Goal: Transaction & Acquisition: Purchase product/service

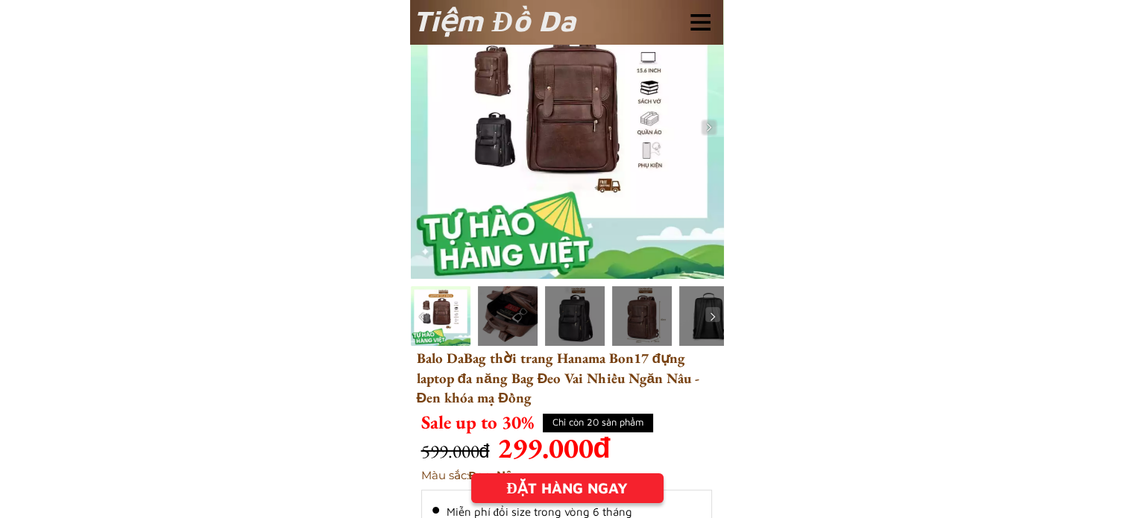
scroll to position [75, 0]
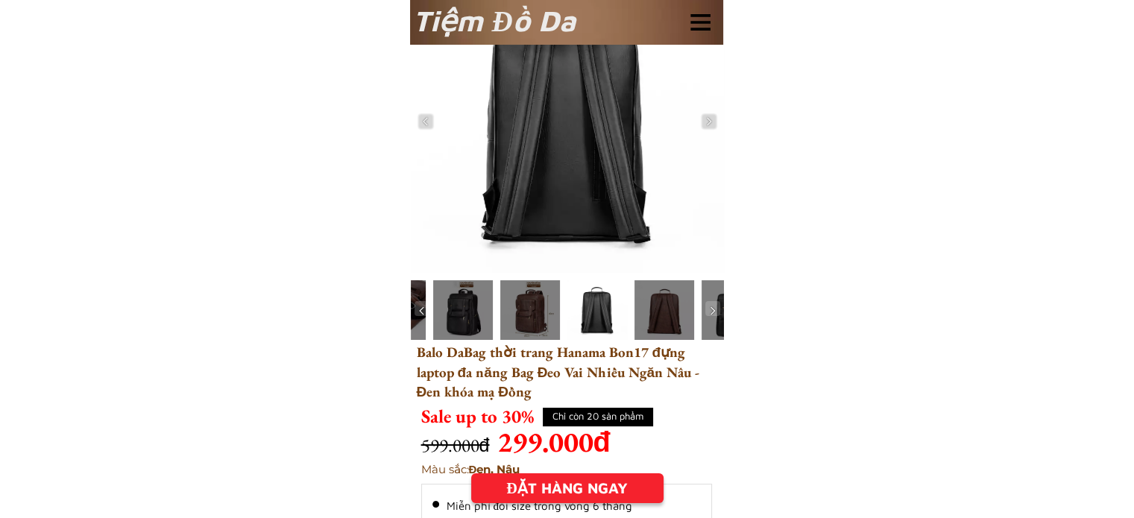
click at [595, 32] on div "Tiệm Đồ Da" at bounding box center [566, 22] width 313 height 45
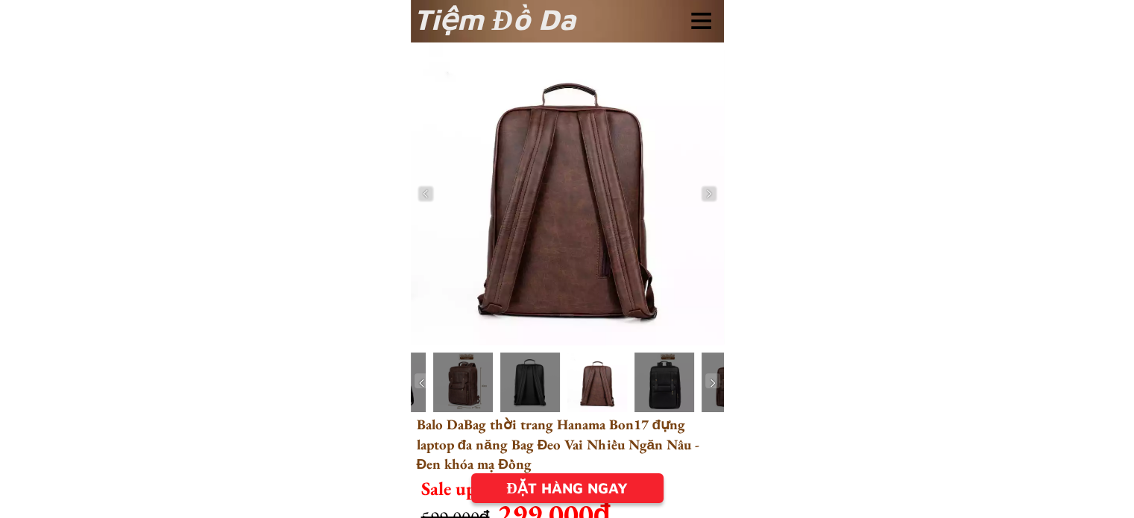
scroll to position [0, 0]
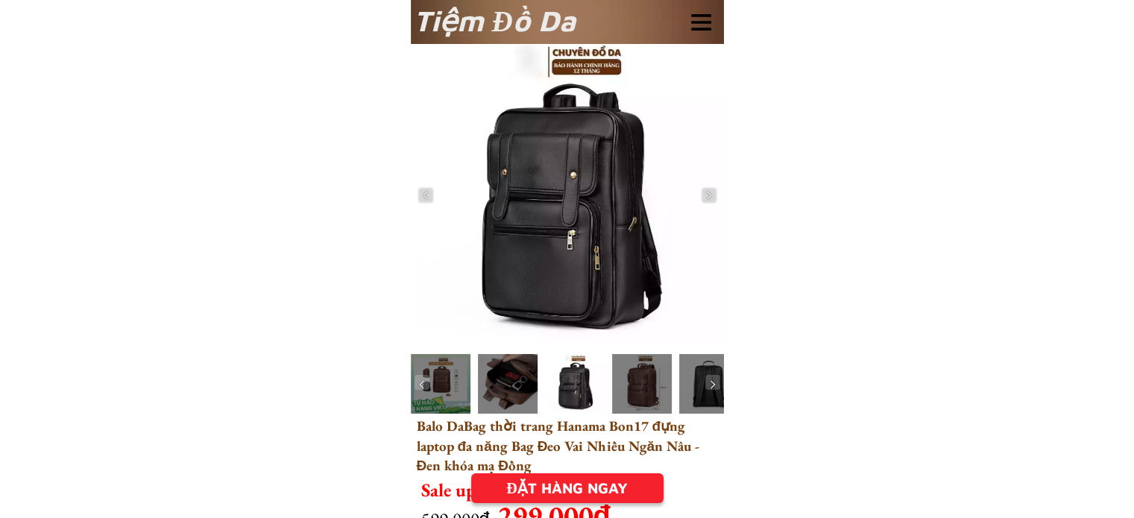
click at [578, 76] on div at bounding box center [567, 195] width 313 height 303
click at [597, 31] on div "Tiệm Đồ Da" at bounding box center [567, 22] width 313 height 45
click at [704, 19] on div at bounding box center [701, 22] width 20 height 16
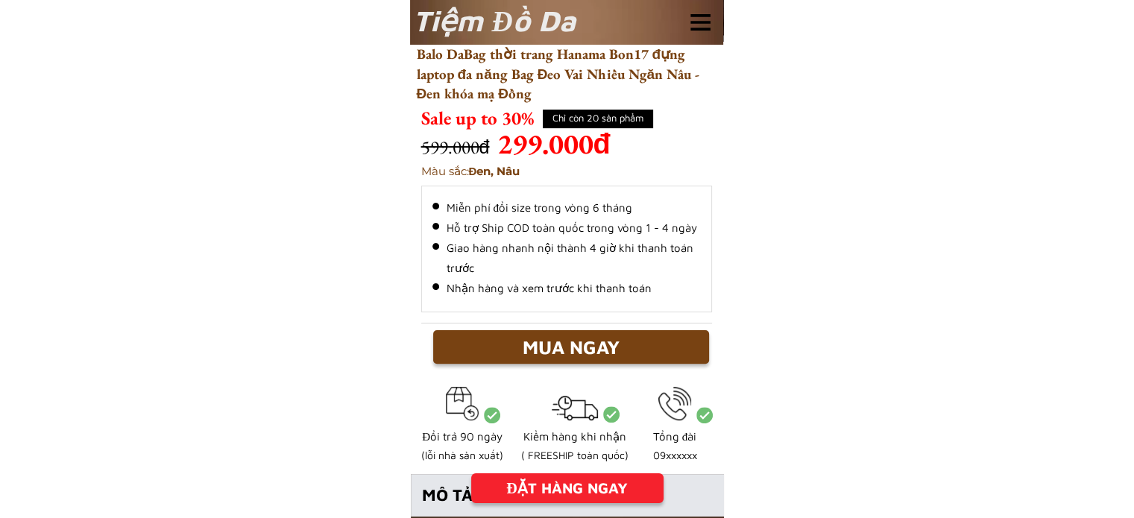
click at [575, 489] on div "ĐẶT HÀNG NGAY" at bounding box center [567, 488] width 192 height 22
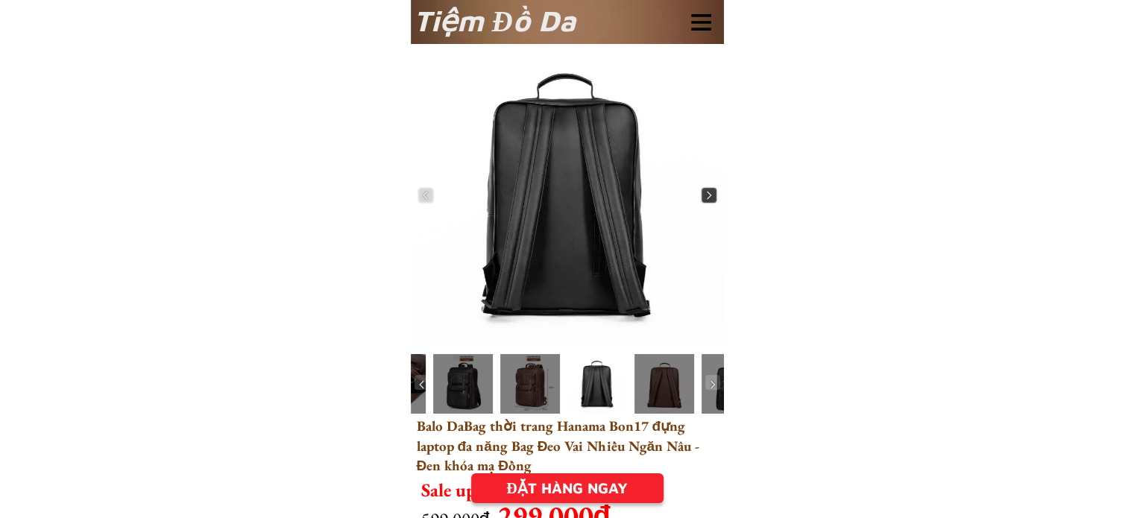
click at [704, 196] on img at bounding box center [708, 195] width 15 height 15
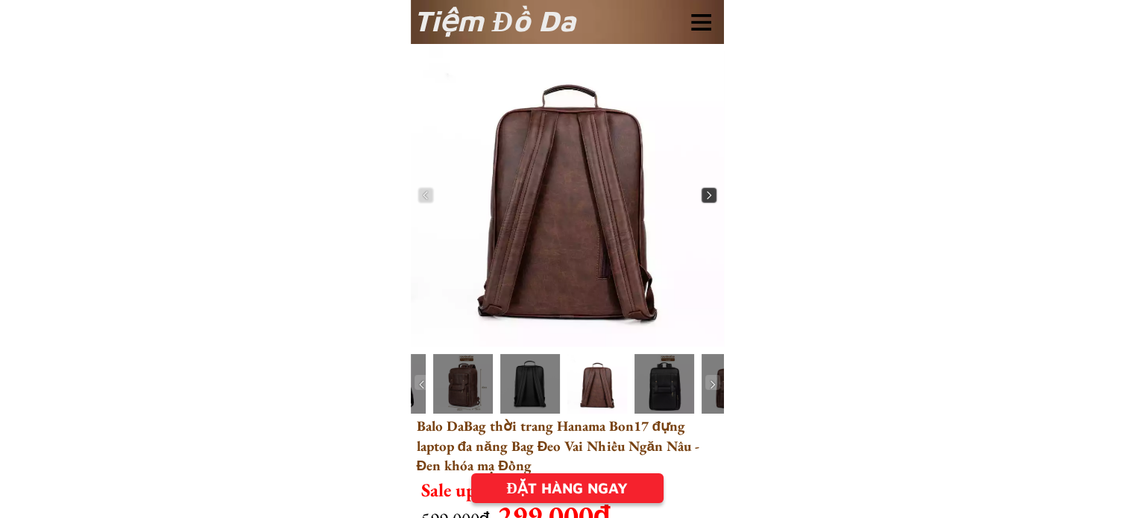
click at [704, 196] on img at bounding box center [708, 195] width 15 height 15
click at [710, 196] on img at bounding box center [708, 195] width 15 height 15
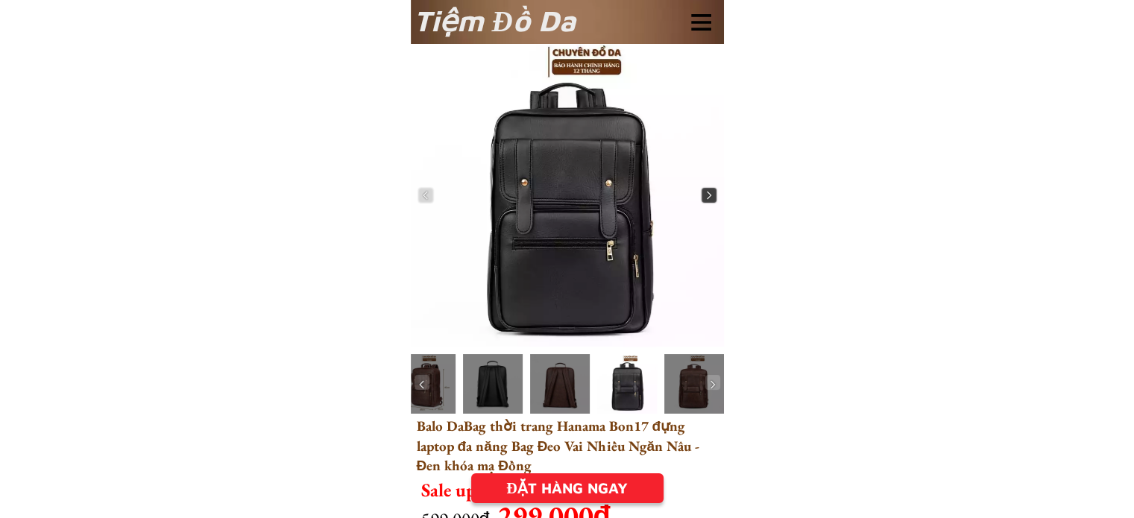
click at [710, 196] on img at bounding box center [708, 195] width 15 height 15
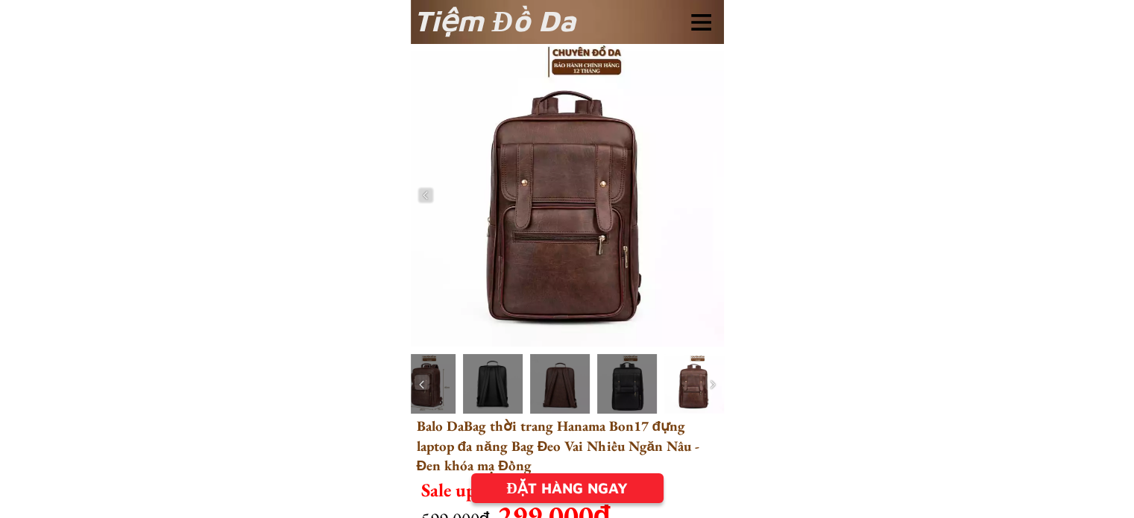
click at [710, 196] on div at bounding box center [567, 195] width 313 height 303
click at [581, 226] on div at bounding box center [567, 195] width 313 height 303
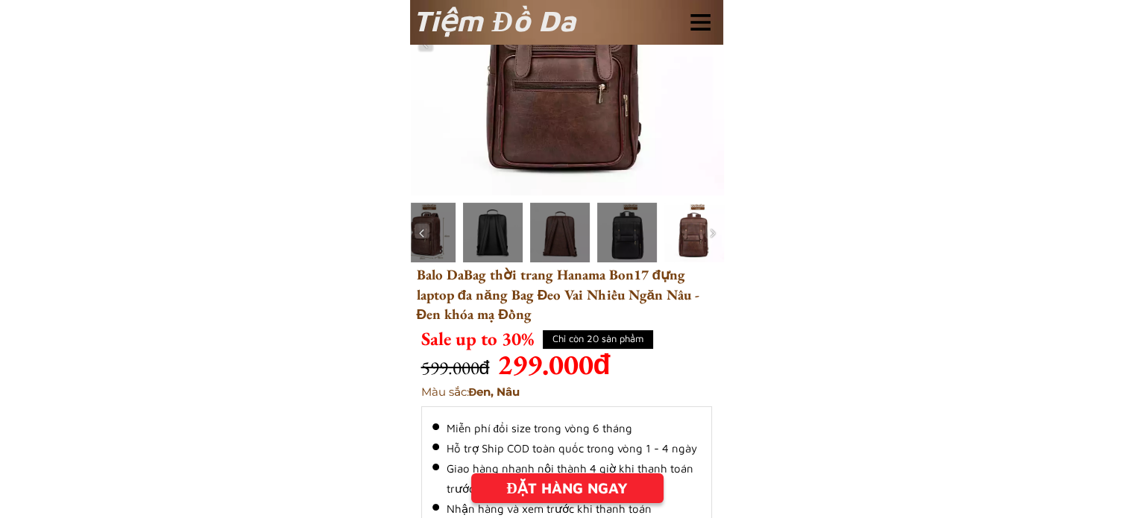
scroll to position [149, 0]
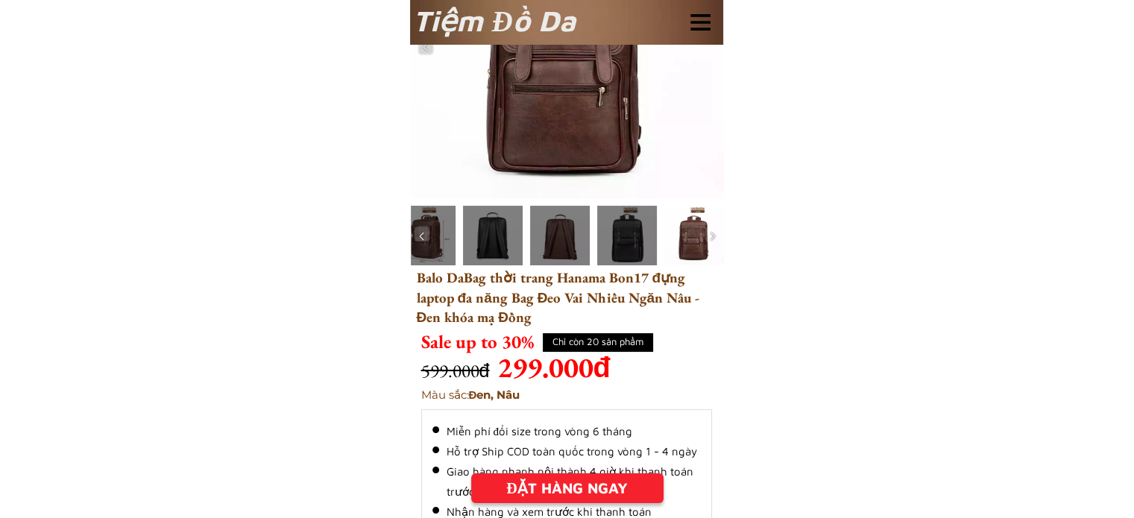
click at [523, 289] on h3 "Balo DaBag thời trang Hanama Bon17 đựng laptop đa năng Bag Đeo Vai Nhiều Ngăn N…" at bounding box center [570, 307] width 306 height 79
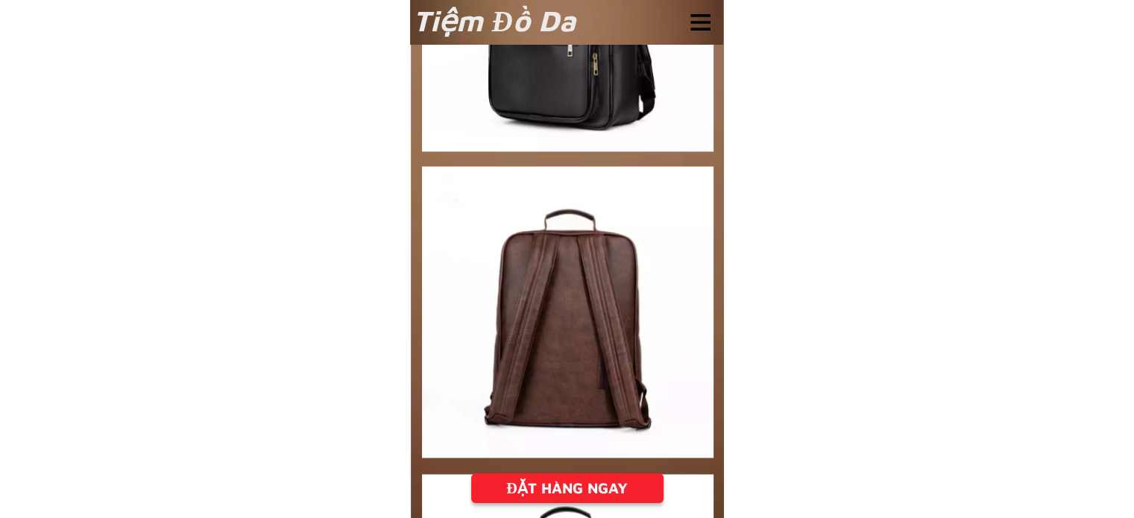
scroll to position [2311, 0]
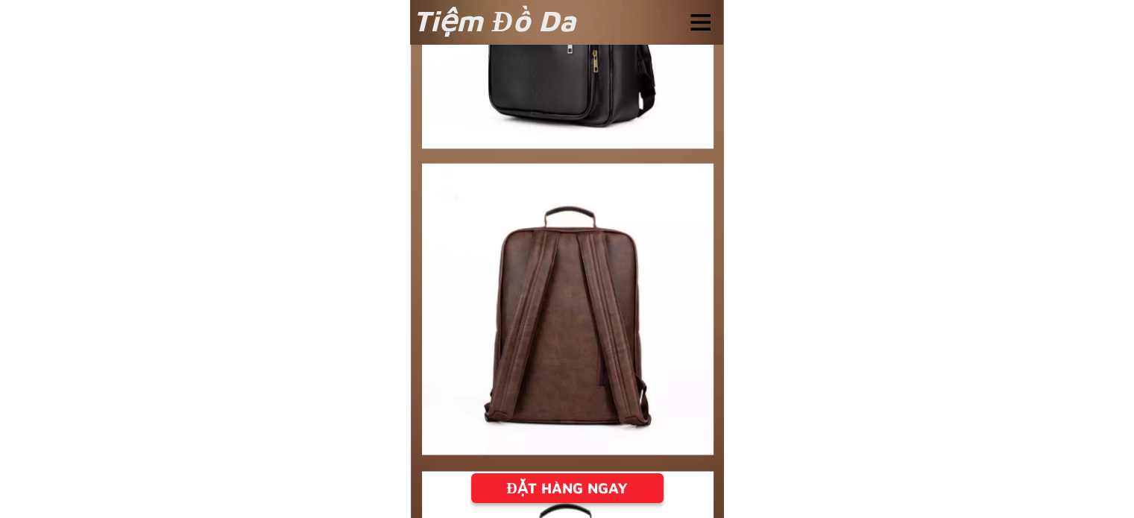
click at [717, 366] on div "HÌNH ẢNH CHI TIẾT ĐẶT HÀNG NGAY" at bounding box center [567, 8] width 313 height 1627
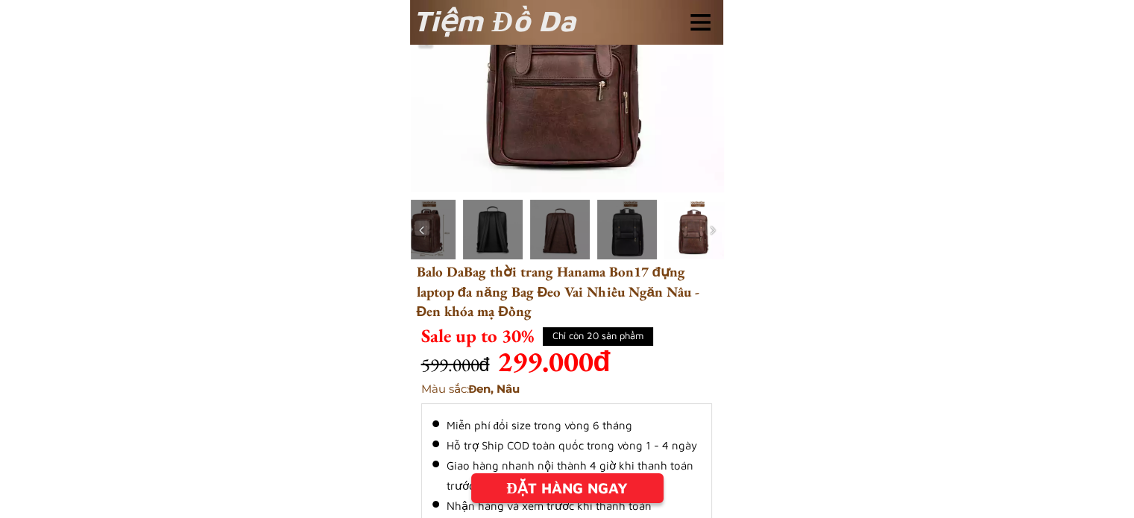
scroll to position [0, 0]
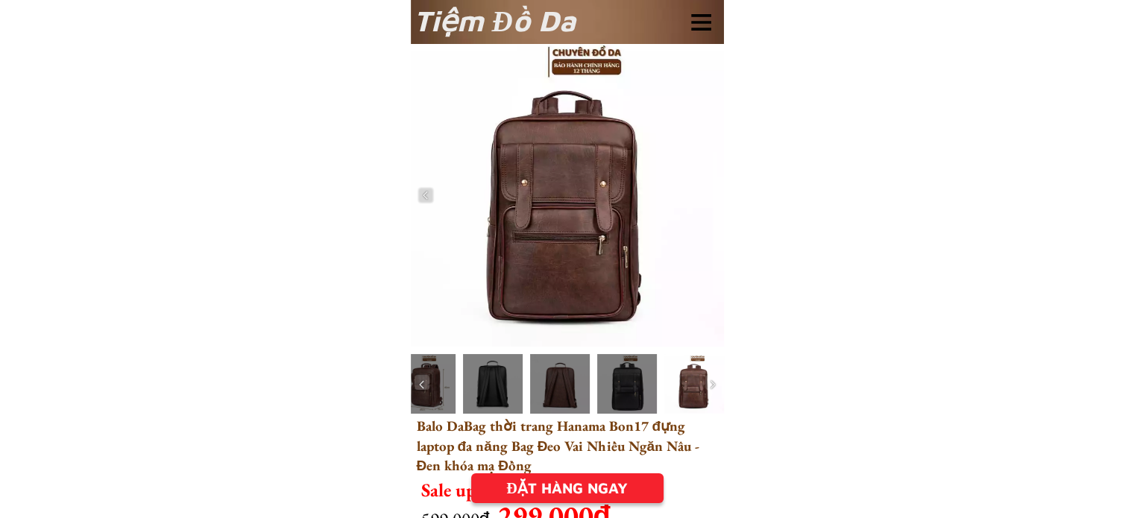
click at [617, 16] on div "Tiệm Đồ Da" at bounding box center [567, 22] width 313 height 45
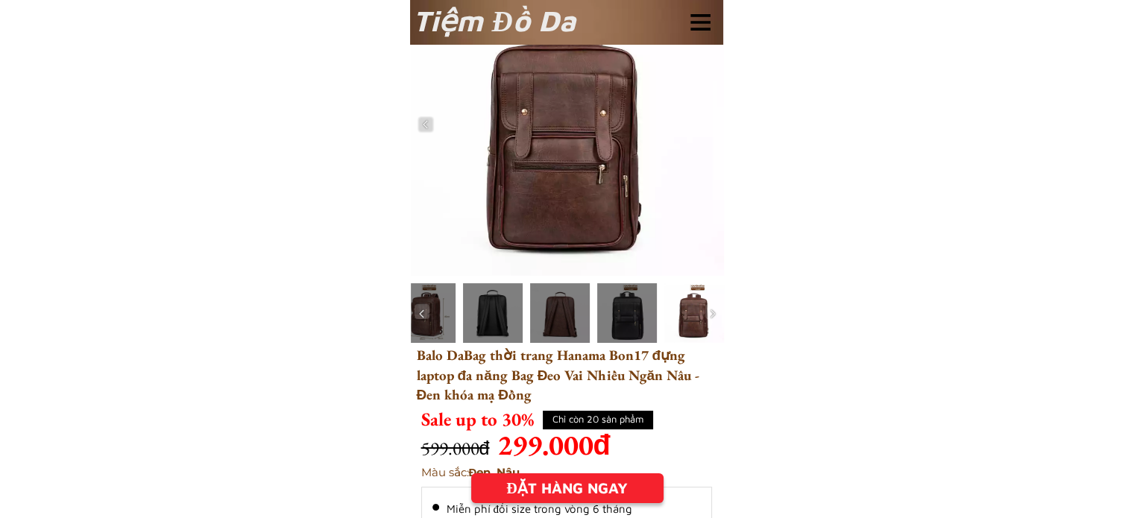
scroll to position [75, 0]
